Goal: Task Accomplishment & Management: Use online tool/utility

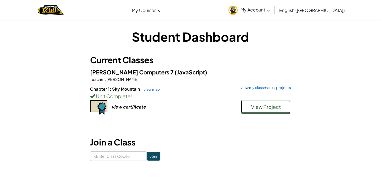
click at [260, 107] on span "View Project" at bounding box center [266, 106] width 30 height 6
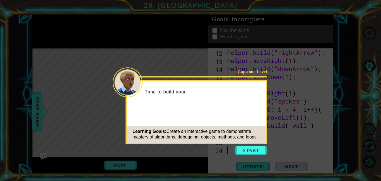
scroll to position [121, 0]
click at [257, 147] on button "Start" at bounding box center [251, 149] width 32 height 9
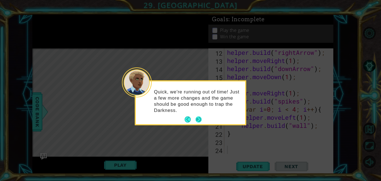
click at [198, 118] on button "Next" at bounding box center [199, 119] width 6 height 6
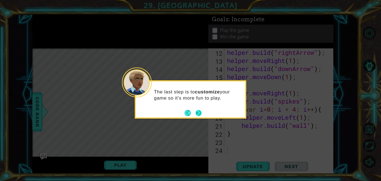
click at [198, 114] on button "Next" at bounding box center [199, 113] width 6 height 6
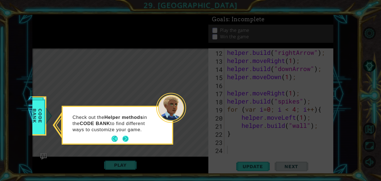
click at [123, 138] on button "Next" at bounding box center [126, 138] width 6 height 6
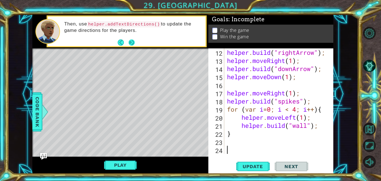
click at [129, 44] on button "Next" at bounding box center [131, 42] width 6 height 6
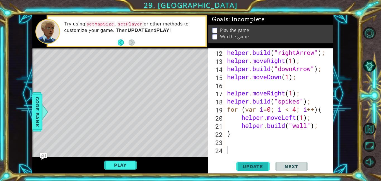
click at [252, 164] on span "Update" at bounding box center [253, 166] width 32 height 6
click at [118, 165] on button "Play" at bounding box center [120, 164] width 33 height 11
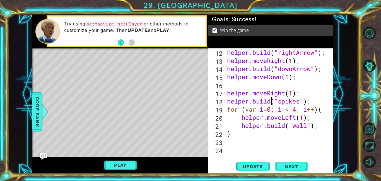
click at [272, 101] on div "helper . build ( "rightArrow" ) ; helper . moveRight ( 1 ) ; helper . build ( "…" at bounding box center [280, 108] width 109 height 121
type textarea "helper.moveRight(1);"
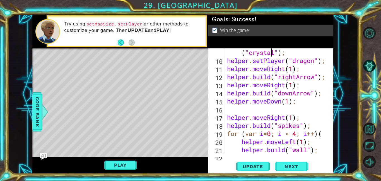
type textarea "// Build your Helper items BELOW this line"
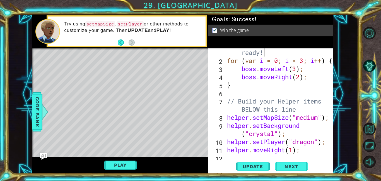
scroll to position [0, 0]
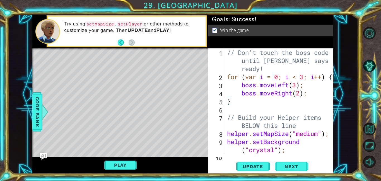
click at [312, 99] on div "// Don't touch the boss code until [PERSON_NAME] says you're ready! for ( var i…" at bounding box center [280, 117] width 109 height 138
click at [313, 93] on div "// Don't touch the boss code until [PERSON_NAME] says you're ready! for ( var i…" at bounding box center [280, 117] width 109 height 138
click at [306, 86] on div "// Don't touch the boss code until [PERSON_NAME] says you're ready! for ( var i…" at bounding box center [280, 117] width 109 height 138
type textarea "boss.moveLeft(3);"
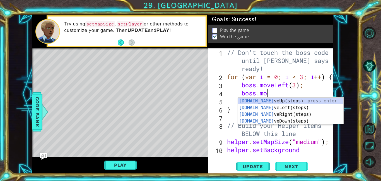
scroll to position [0, 2]
type textarea "boss."
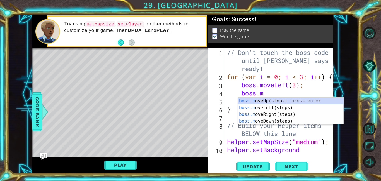
scroll to position [0, 1]
click at [325, 101] on div "boss. moveUp(steps) press enter boss. moveLeft(steps) press enter boss. moveRig…" at bounding box center [291, 117] width 106 height 40
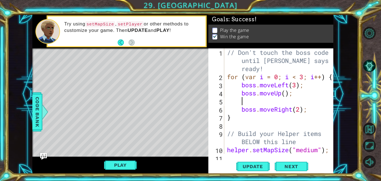
click at [286, 93] on div "// Don't touch the boss code until [PERSON_NAME] says you're ready! for ( var i…" at bounding box center [280, 121] width 109 height 146
type textarea "boss.moveUp(2);"
click at [293, 103] on div "// Don't touch the boss code until [PERSON_NAME] says you're ready! for ( var i…" at bounding box center [280, 121] width 109 height 146
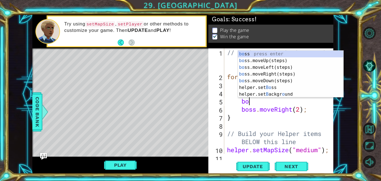
scroll to position [0, 1]
type textarea "boss"
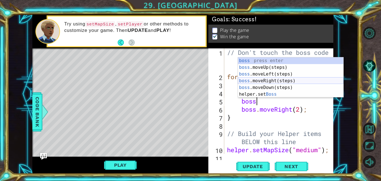
click at [322, 82] on div "boss press enter boss .moveUp(steps) press enter boss .moveLeft(steps) press en…" at bounding box center [291, 84] width 106 height 54
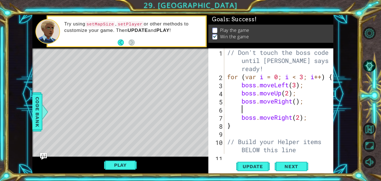
scroll to position [0, 0]
click at [311, 100] on div "// Don't touch the boss code until [PERSON_NAME] says you're ready! for ( var i…" at bounding box center [280, 117] width 109 height 138
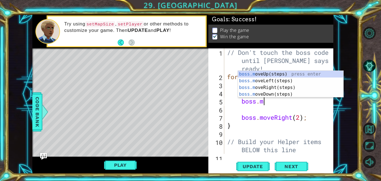
type textarea "b"
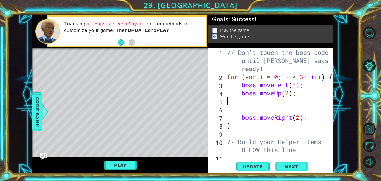
scroll to position [0, 0]
type textarea "boss.moveUp(2);"
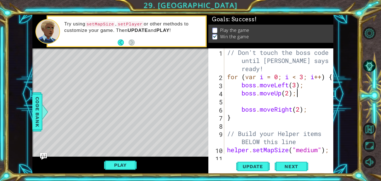
click at [312, 102] on div "// Don't touch the boss code until [PERSON_NAME] says you're ready! for ( var i…" at bounding box center [280, 121] width 109 height 146
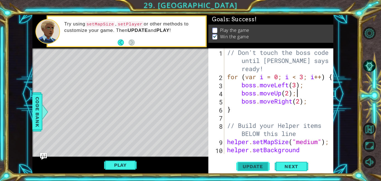
click at [246, 162] on button "Update" at bounding box center [252, 166] width 33 height 13
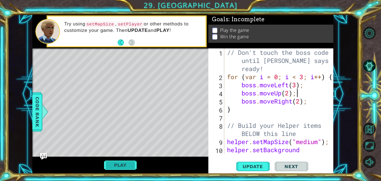
click at [115, 162] on button "Play" at bounding box center [120, 164] width 33 height 11
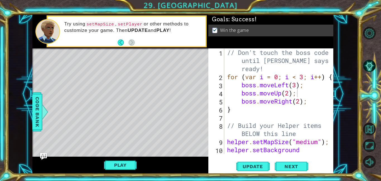
click at [285, 122] on div "// Don't touch the boss code until [PERSON_NAME] says you're ready! for ( var i…" at bounding box center [280, 121] width 109 height 146
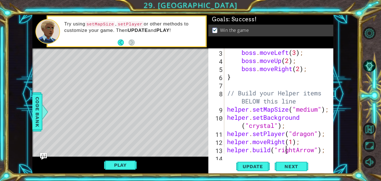
type textarea "helper.moveDown(1);"
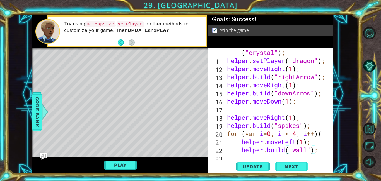
type textarea "}"
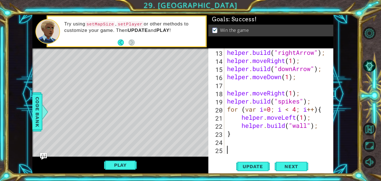
scroll to position [130, 0]
type textarea "helper.moveRight(1);"
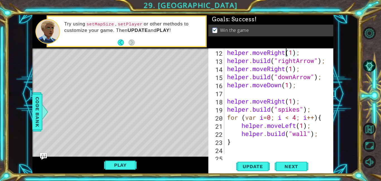
type textarea "// Build your Helper items BELOW this line"
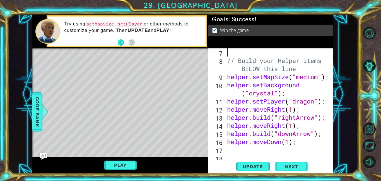
scroll to position [65, 0]
type textarea "helper.moveDown(1);"
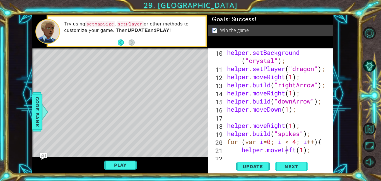
scroll to position [105, 0]
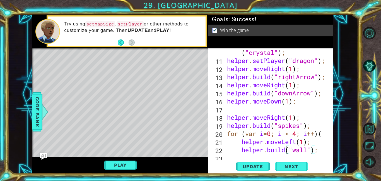
click at [285, 124] on div "helper . setBackground ( "crystal" ) ; helper . setPlayer ( "dragon" ) ; helper…" at bounding box center [280, 105] width 109 height 130
type textarea "}"
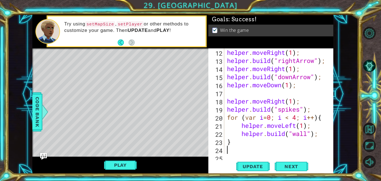
scroll to position [130, 0]
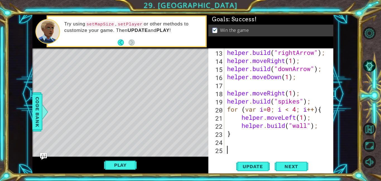
click at [295, 134] on div "helper . build ( "rightArrow" ) ; helper . moveRight ( 1 ) ; helper . build ( "…" at bounding box center [280, 108] width 109 height 121
type textarea "}"
click at [229, 145] on div "helper . build ( "rightArrow" ) ; helper . moveRight ( 1 ) ; helper . build ( "…" at bounding box center [280, 108] width 109 height 121
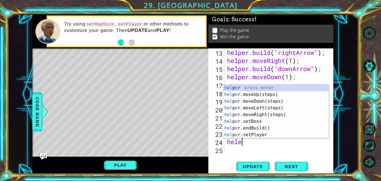
scroll to position [0, 1]
type textarea "helper."
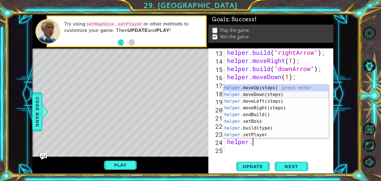
click at [245, 93] on div "helper. moveUp(steps) press enter helper. moveDown(steps) press enter helper. m…" at bounding box center [276, 117] width 106 height 67
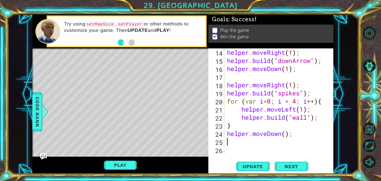
scroll to position [138, 0]
click at [287, 134] on div "helper . moveRight ( 1 ) ; helper . build ( "downArrow" ) ; helper . moveDown (…" at bounding box center [280, 108] width 109 height 121
type textarea "helper.moveDown(2);"
click at [280, 143] on div "helper . moveRight ( 1 ) ; helper . build ( "downArrow" ) ; helper . moveDown (…" at bounding box center [280, 108] width 109 height 121
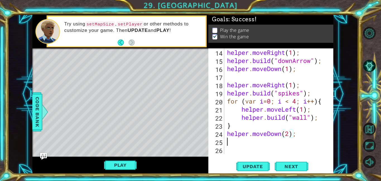
scroll to position [0, 0]
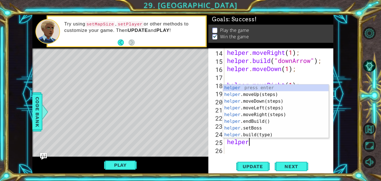
type textarea "helper."
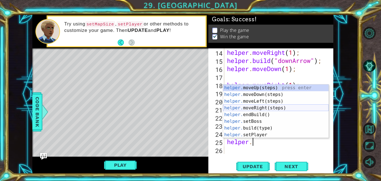
click at [310, 108] on div "helper. moveUp(steps) press enter helper. moveDown(steps) press enter helper. m…" at bounding box center [276, 117] width 106 height 67
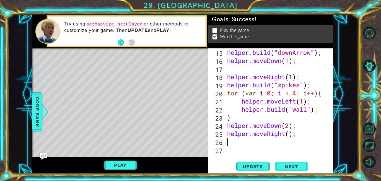
scroll to position [146, 0]
click at [290, 137] on div "helper . build ( "downArrow" ) ; helper . moveDown ( 1 ) ; helper . moveRight (…" at bounding box center [280, 108] width 109 height 121
type textarea "helper.moveRight(4);"
click at [263, 140] on div "helper . build ( "downArrow" ) ; helper . moveDown ( 1 ) ; helper . moveRight (…" at bounding box center [280, 108] width 109 height 121
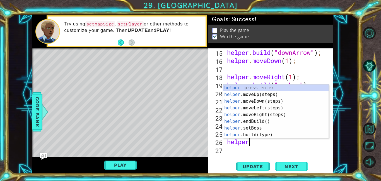
scroll to position [0, 1]
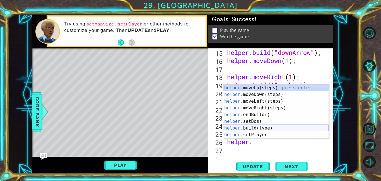
click at [276, 128] on div "helper. moveUp(steps) press enter helper. moveDown(steps) press enter helper. m…" at bounding box center [276, 117] width 106 height 67
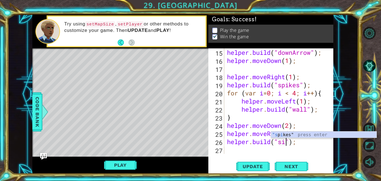
scroll to position [0, 3]
click at [281, 134] on div ""s p ike s" press enter" at bounding box center [324, 141] width 106 height 20
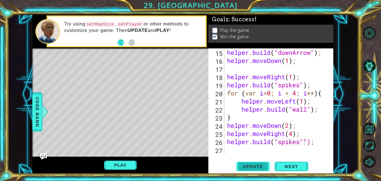
click at [258, 165] on span "Update" at bounding box center [253, 166] width 32 height 6
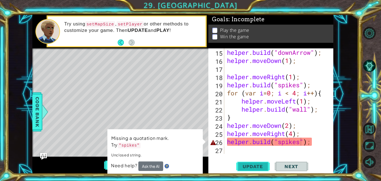
click at [255, 166] on span "Update" at bounding box center [253, 166] width 32 height 6
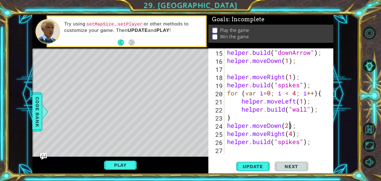
click at [290, 123] on div "helper . build ( "downArrow" ) ; helper . moveDown ( 1 ) ; helper . moveRight (…" at bounding box center [280, 108] width 109 height 121
click at [242, 164] on span "Update" at bounding box center [253, 166] width 32 height 6
click at [124, 167] on button "Play" at bounding box center [120, 164] width 33 height 11
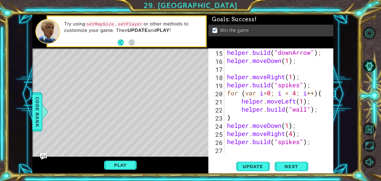
click at [309, 136] on div "helper . build ( "downArrow" ) ; helper . moveDown ( 1 ) ; helper . moveRight (…" at bounding box center [280, 108] width 109 height 121
type textarea "helper.moveRight(1);"
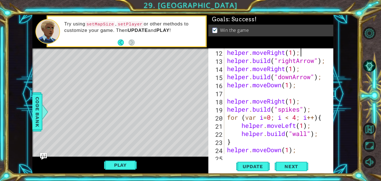
type textarea "// Build your Helper items BELOW this line"
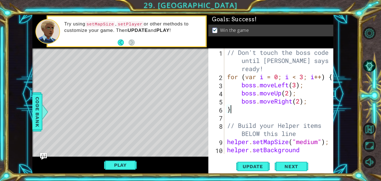
click at [306, 134] on div "// Don't touch the boss code until [PERSON_NAME] says you're ready! for ( var i…" at bounding box center [280, 121] width 109 height 146
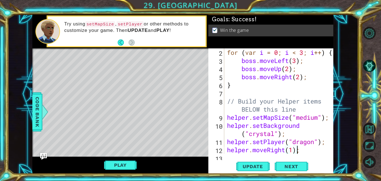
type textarea "helper.moveDown(1);"
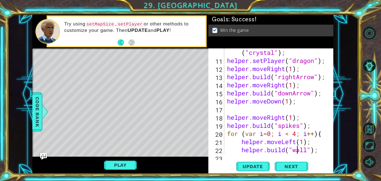
type textarea "[DOMAIN_NAME]("spikes");"
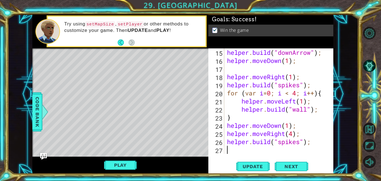
scroll to position [146, 0]
type textarea "[DOMAIN_NAME]("spikes");"
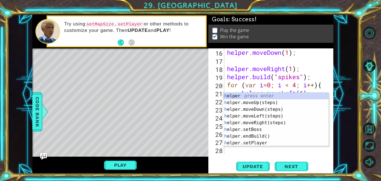
scroll to position [154, 0]
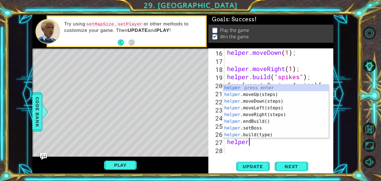
type textarea "helper."
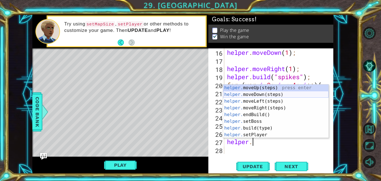
click at [258, 93] on div "helper. moveUp(steps) press enter helper. moveDown(steps) press enter helper. m…" at bounding box center [276, 117] width 106 height 67
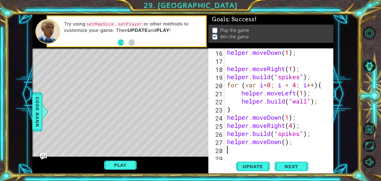
scroll to position [162, 0]
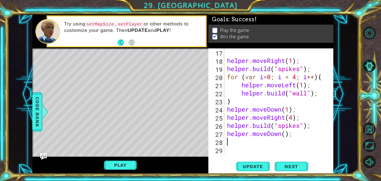
click at [286, 135] on div "helper . moveRight ( 1 ) ; helper . build ( "spikes" ) ; for ( var i = 0 ; i < …" at bounding box center [280, 108] width 109 height 121
type textarea "helper.moveDown(1);"
click at [239, 140] on div "helper . moveRight ( 1 ) ; helper . build ( "spikes" ) ; for ( var i = 0 ; i < …" at bounding box center [280, 108] width 109 height 121
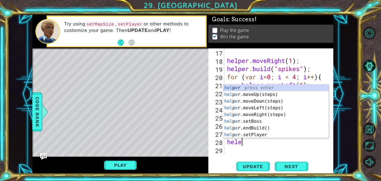
scroll to position [0, 0]
type textarea "helper."
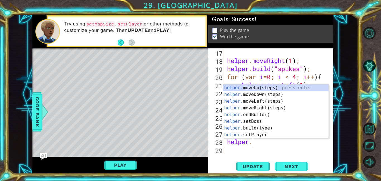
scroll to position [0, 1]
click at [304, 107] on div "helper. moveUp(steps) press enter helper. moveDown(steps) press enter helper. m…" at bounding box center [276, 117] width 106 height 67
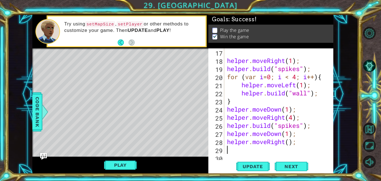
scroll to position [170, 0]
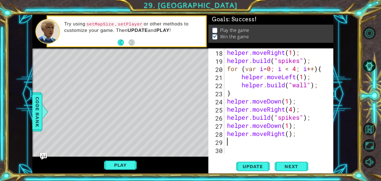
click at [291, 133] on div "helper . moveRight ( 1 ) ; helper . build ( "spikes" ) ; for ( var i = 0 ; i < …" at bounding box center [280, 108] width 109 height 121
type textarea "helper.moveRight(1);"
click at [263, 144] on div "helper . moveRight ( 1 ) ; helper . build ( "spikes" ) ; for ( var i = 0 ; i < …" at bounding box center [280, 108] width 109 height 121
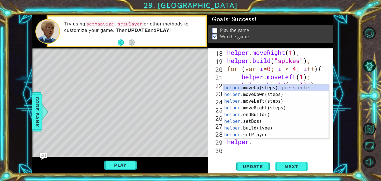
scroll to position [0, 1]
click at [250, 128] on div "helper. moveUp(steps) press enter helper. moveDown(steps) press enter helper. m…" at bounding box center [276, 117] width 106 height 67
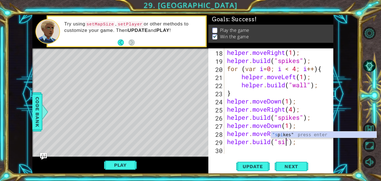
scroll to position [0, 3]
type textarea "[DOMAIN_NAME]("spikes");"
click at [315, 133] on div ""spikes " press enter" at bounding box center [324, 141] width 106 height 20
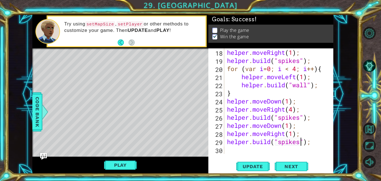
click at [296, 149] on div "helper . moveRight ( 1 ) ; helper . build ( "spikes" ) ; for ( var i = 0 ; i < …" at bounding box center [280, 108] width 109 height 121
click at [262, 95] on div "helper . moveRight ( 1 ) ; helper . build ( "spikes" ) ; for ( var i = 0 ; i < …" at bounding box center [280, 108] width 109 height 121
click at [263, 168] on span "Update" at bounding box center [253, 166] width 32 height 6
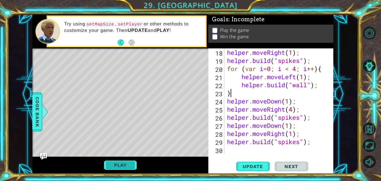
click at [110, 164] on button "Play" at bounding box center [120, 164] width 33 height 11
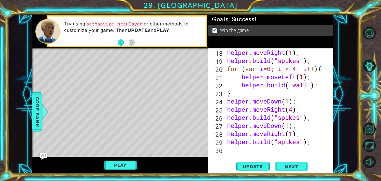
click at [252, 104] on div "helper . moveRight ( 1 ) ; helper . build ( "spikes" ) ; for ( var i = 0 ; i < …" at bounding box center [280, 108] width 109 height 121
type textarea "helper.moveRight(1);"
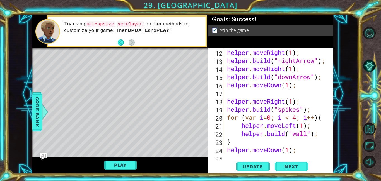
type textarea "// Build your Helper items BELOW this line"
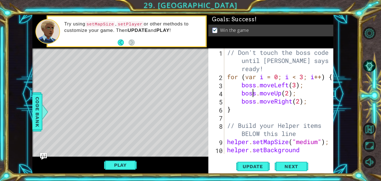
type textarea "}"
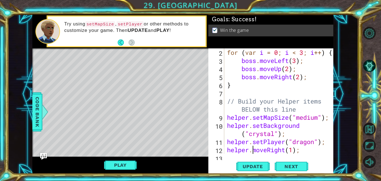
type textarea "helper.moveDown(1);"
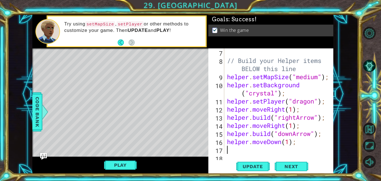
scroll to position [73, 0]
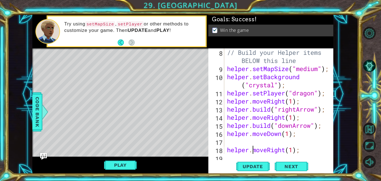
click at [285, 107] on div "// Build your Helper items BELOW this line helper . setMapSize ( "medium" ) ; h…" at bounding box center [280, 113] width 109 height 130
click at [300, 131] on div "// Build your Helper items BELOW this line helper . setMapSize ( "medium" ) ; h…" at bounding box center [280, 113] width 109 height 130
type textarea "helper.moveDown(1);"
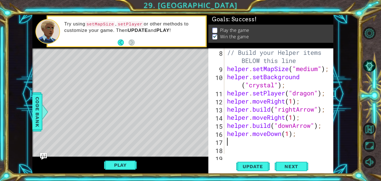
type textarea "helper.moveDown(1);"
click at [286, 133] on div "// Build your Helper items BELOW this line helper . setMapSize ( "medium" ) ; h…" at bounding box center [280, 113] width 109 height 130
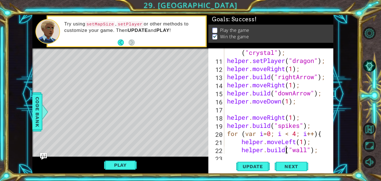
scroll to position [121, 0]
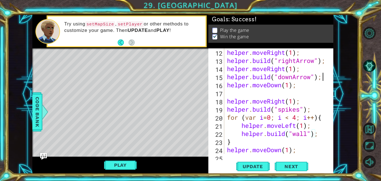
click at [327, 77] on div at bounding box center [330, 64] width 6 height 275
type textarea "[DOMAIN_NAME]("downArrow");"
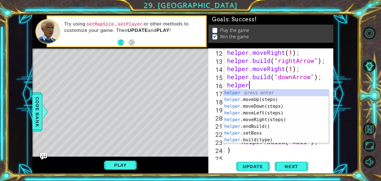
type textarea "helper."
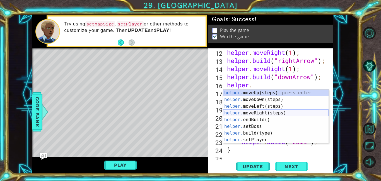
click at [288, 114] on div "helper. moveUp(steps) press enter helper. moveDown(steps) press enter helper. m…" at bounding box center [276, 122] width 106 height 67
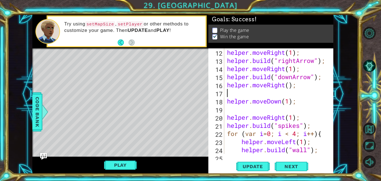
scroll to position [0, 0]
click at [289, 86] on div "helper . moveRight ( 1 ) ; helper . build ( "rightArrow" ) ; helper . moveRight…" at bounding box center [280, 108] width 109 height 121
type textarea "helper.moveRight(1);"
click at [293, 93] on div "helper . moveRight ( 1 ) ; helper . build ( "rightArrow" ) ; helper . moveRight…" at bounding box center [280, 108] width 109 height 121
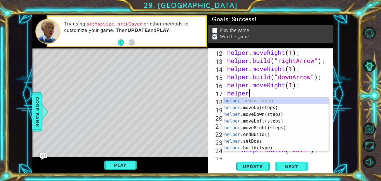
scroll to position [0, 1]
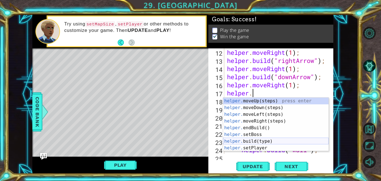
click at [279, 140] on div "helper. moveUp(steps) press enter helper. moveDown(steps) press enter helper. m…" at bounding box center [276, 130] width 106 height 67
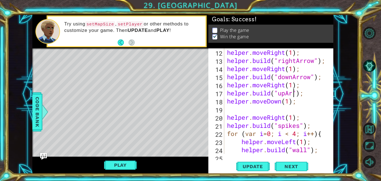
scroll to position [0, 3]
click at [309, 119] on div "helper . moveRight ( 1 ) ; helper . build ( "rightArrow" ) ; helper . moveRight…" at bounding box center [280, 108] width 109 height 121
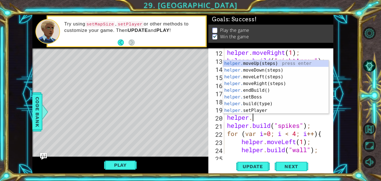
scroll to position [0, 1]
type textarea "h"
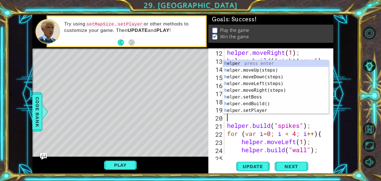
scroll to position [0, 0]
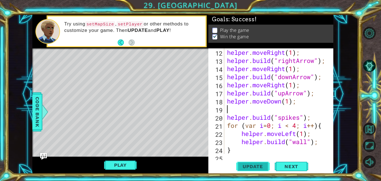
click at [259, 163] on span "Update" at bounding box center [253, 166] width 32 height 6
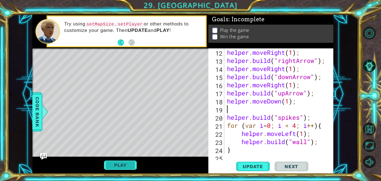
click at [131, 166] on button "Play" at bounding box center [120, 164] width 33 height 11
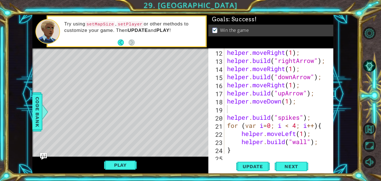
click at [292, 78] on div "helper . moveRight ( 1 ) ; helper . build ( "rightArrow" ) ; helper . moveRight…" at bounding box center [280, 108] width 109 height 121
click at [296, 58] on div "helper . moveRight ( 1 ) ; helper . build ( "rightArrow" ) ; helper . moveRight…" at bounding box center [280, 108] width 109 height 121
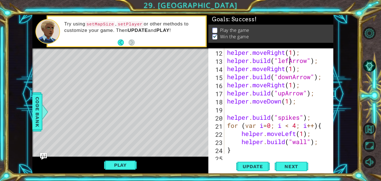
scroll to position [0, 3]
click at [248, 169] on button "Update" at bounding box center [252, 166] width 33 height 13
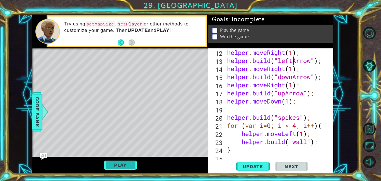
click at [128, 162] on button "Play" at bounding box center [120, 164] width 33 height 11
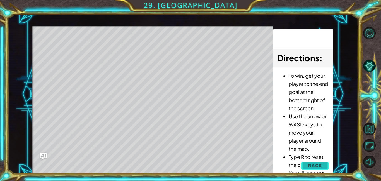
click at [320, 162] on span "Back" at bounding box center [315, 165] width 14 height 6
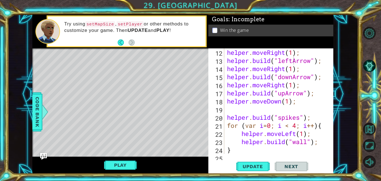
click at [294, 59] on div "helper . moveRight ( 1 ) ; helper . build ( "leftArrow" ) ; helper . moveRight …" at bounding box center [280, 108] width 109 height 121
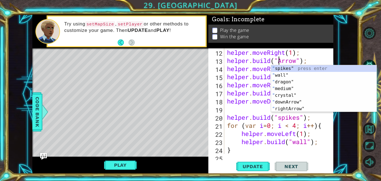
scroll to position [0, 3]
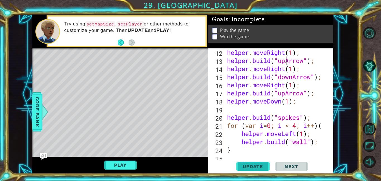
click at [257, 167] on span "Update" at bounding box center [253, 166] width 32 height 6
click at [129, 162] on button "Play" at bounding box center [120, 164] width 33 height 11
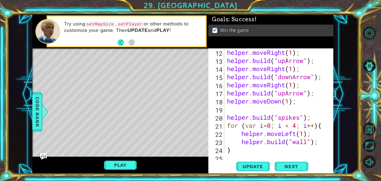
click at [327, 134] on div at bounding box center [330, 68] width 6 height 283
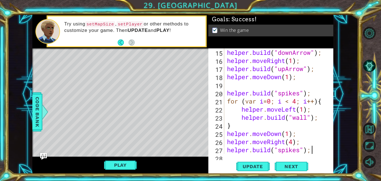
type textarea "[DOMAIN_NAME]("spikes");"
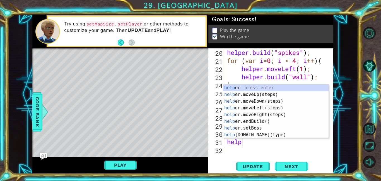
scroll to position [0, 1]
type textarea "helper"
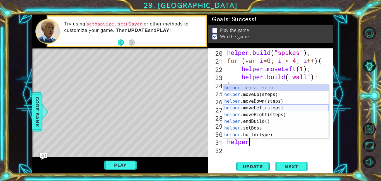
click at [274, 109] on div "helper press enter helper .moveUp(steps) press enter helper .moveDown(steps) pr…" at bounding box center [276, 117] width 106 height 67
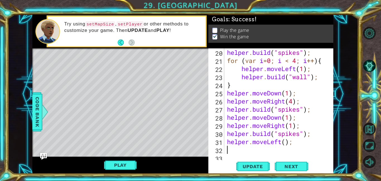
scroll to position [194, 0]
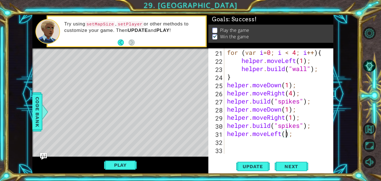
click at [287, 131] on div "for ( var i = 0 ; i < 4 ; i ++ ) { helper . moveLeft ( 1 ) ; helper . build ( "…" at bounding box center [280, 108] width 109 height 121
type textarea "helper.moveLeft(1);"
click at [289, 145] on div "for ( var i = 0 ; i < 4 ; i ++ ) { helper . moveLeft ( 1 ) ; helper . build ( "…" at bounding box center [280, 108] width 109 height 121
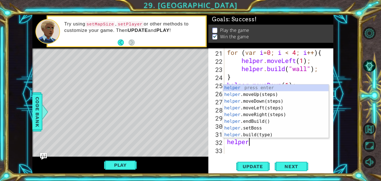
scroll to position [0, 1]
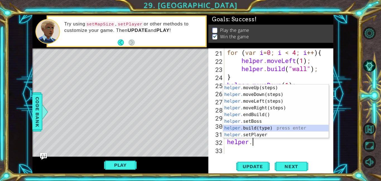
click at [280, 128] on div "helper. moveUp(steps) press enter helper. moveDown(steps) press enter helper. m…" at bounding box center [276, 117] width 106 height 67
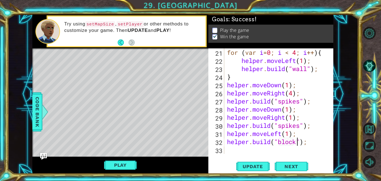
scroll to position [0, 3]
click at [255, 166] on span "Update" at bounding box center [253, 166] width 32 height 6
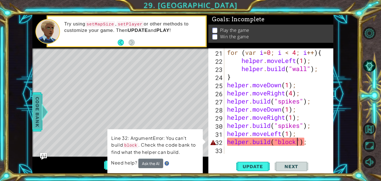
click at [42, 105] on div at bounding box center [45, 111] width 7 height 17
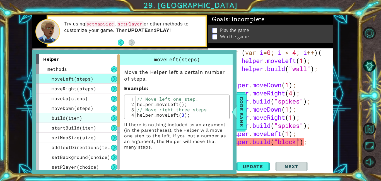
click at [84, 119] on div "build(item)" at bounding box center [78, 118] width 84 height 10
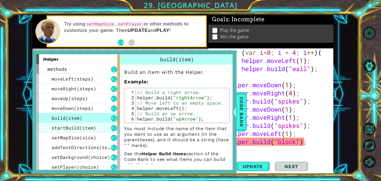
click at [89, 128] on span "startBuild(item)" at bounding box center [74, 127] width 45 height 6
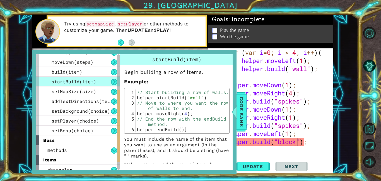
scroll to position [80, 0]
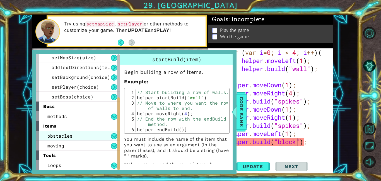
click at [103, 133] on div "obstacles" at bounding box center [78, 136] width 84 height 10
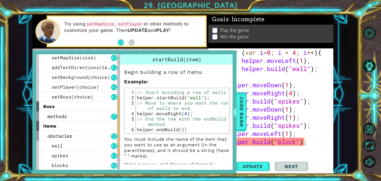
click at [82, 123] on div "items" at bounding box center [78, 126] width 84 height 10
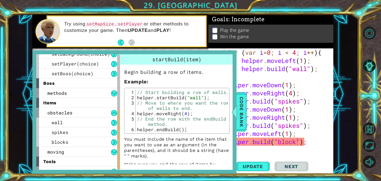
scroll to position [109, 0]
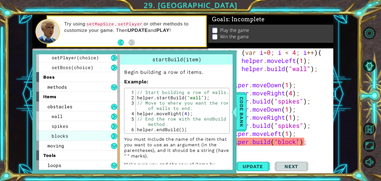
click at [88, 131] on div "blocks" at bounding box center [78, 136] width 84 height 10
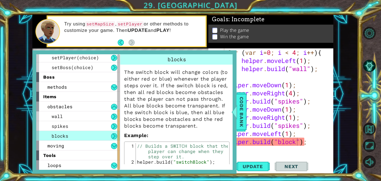
click at [204, 99] on p "The switch block will change colors (to either red or blue) whenever the player…" at bounding box center [177, 99] width 106 height 60
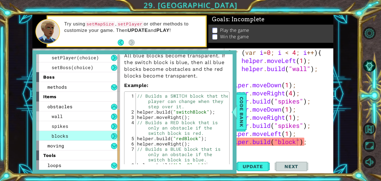
scroll to position [77, 0]
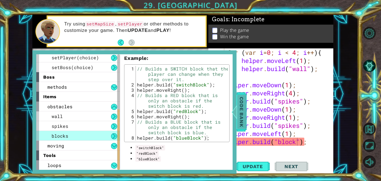
click at [245, 106] on span "Code Bank" at bounding box center [241, 112] width 9 height 34
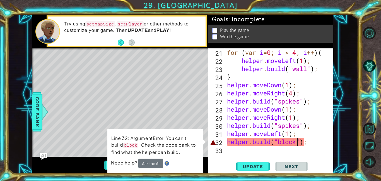
click at [300, 144] on div "for ( var i = 0 ; i < 4 ; i ++ ) { helper . moveLeft ( 1 ) ; helper . build ( "…" at bounding box center [280, 108] width 109 height 121
click at [298, 142] on div "for ( var i = 0 ; i < 4 ; i ++ ) { helper . moveLeft ( 1 ) ; helper . build ( "…" at bounding box center [280, 108] width 109 height 121
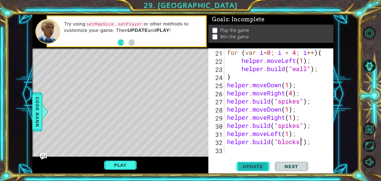
type textarea "[DOMAIN_NAME]("blocks");"
click at [263, 169] on button "Update" at bounding box center [252, 166] width 33 height 13
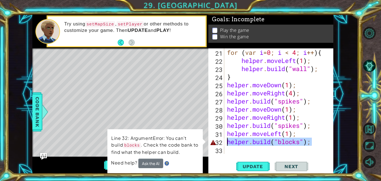
drag, startPoint x: 313, startPoint y: 143, endPoint x: 228, endPoint y: 142, distance: 84.9
click at [228, 142] on div "for ( var i = 0 ; i < 4 ; i ++ ) { helper . moveLeft ( 1 ) ; helper . build ( "…" at bounding box center [280, 108] width 109 height 121
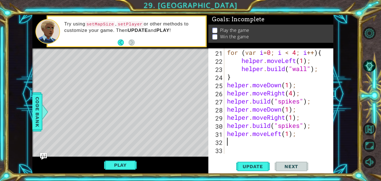
scroll to position [0, 0]
click at [312, 136] on div "for ( var i = 0 ; i < 4 ; i ++ ) { helper . moveLeft ( 1 ) ; helper . build ( "…" at bounding box center [280, 108] width 109 height 121
type textarea "helper.moveLeft(1);"
